Goal: Task Accomplishment & Management: Use online tool/utility

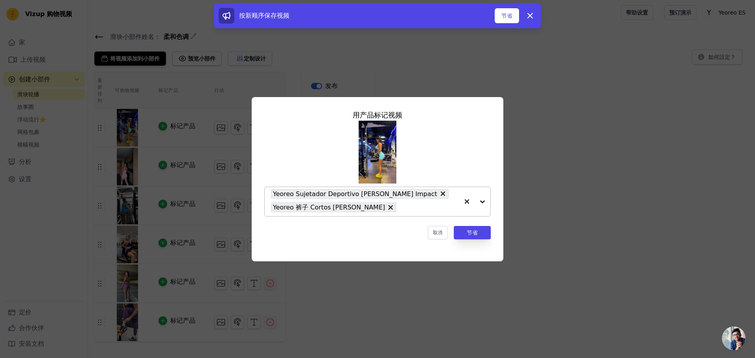
click at [419, 208] on input "text" at bounding box center [429, 207] width 59 height 9
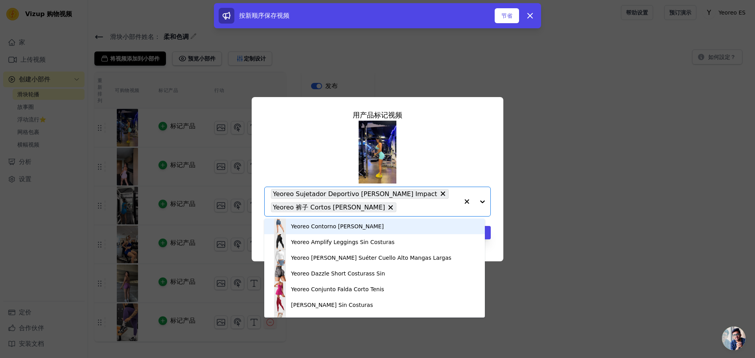
paste input "Yeoreo [PERSON_NAME] De SoftHux De 4,5""
type input "Yeoreo [PERSON_NAME] De SoftHux De 4,5""
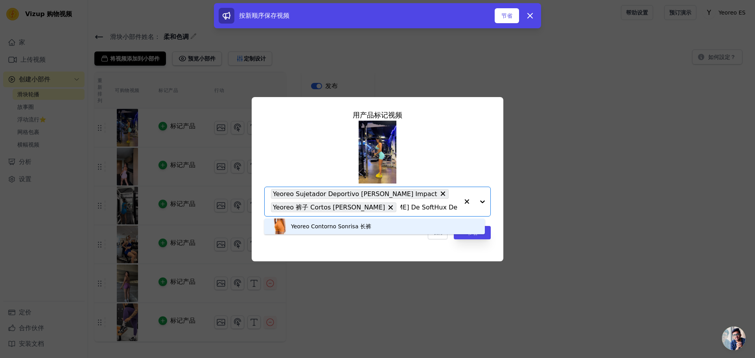
click at [360, 228] on font "Yeoreo Contorno Sonrisa 长裤" at bounding box center [331, 226] width 80 height 6
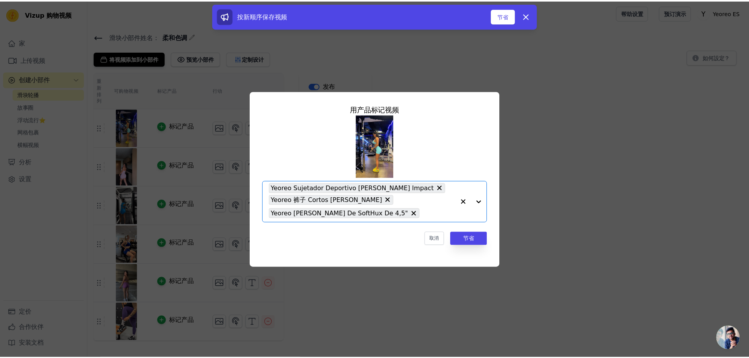
scroll to position [0, 0]
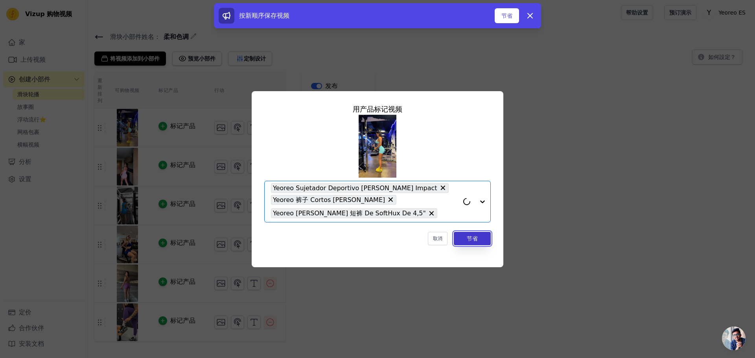
click at [470, 241] on font "节省" at bounding box center [472, 238] width 11 height 6
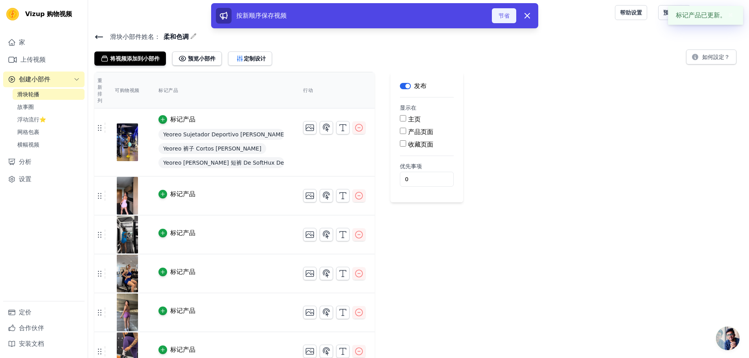
click at [499, 15] on font "节省" at bounding box center [504, 16] width 11 height 6
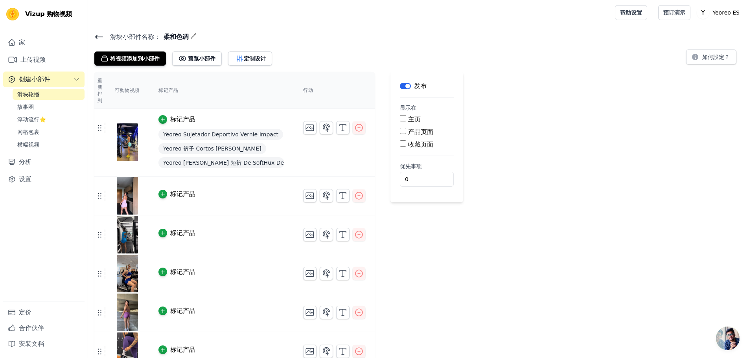
click at [607, 144] on div "重新排列 可购物视频 标记产品 行动 标记产品 Yeoreo Sujetador Deportivo Vernie Impact Yeoreo 裤子 Cort…" at bounding box center [418, 221] width 661 height 299
click at [249, 59] on font "定制设计" at bounding box center [255, 58] width 22 height 6
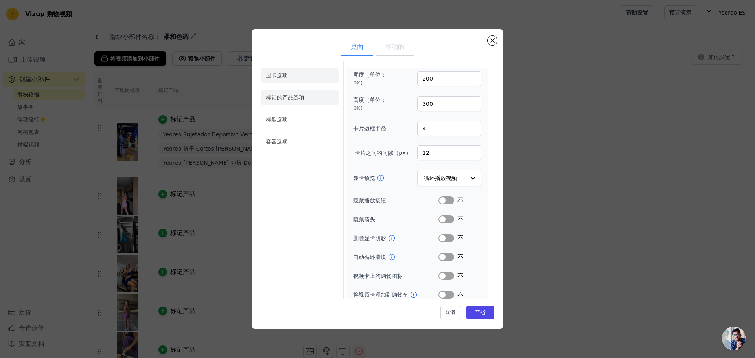
click at [284, 101] on font "标记的产品选项" at bounding box center [285, 97] width 39 height 6
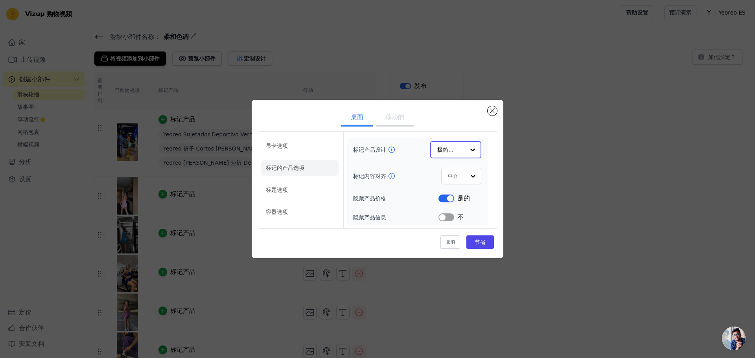
click at [460, 144] on input "标记产品设计" at bounding box center [451, 150] width 28 height 16
click at [456, 171] on div "卡片" at bounding box center [455, 168] width 51 height 17
click at [458, 178] on input "标记内容对齐" at bounding box center [455, 176] width 17 height 16
click at [291, 191] on li "标题选项" at bounding box center [299, 190] width 77 height 16
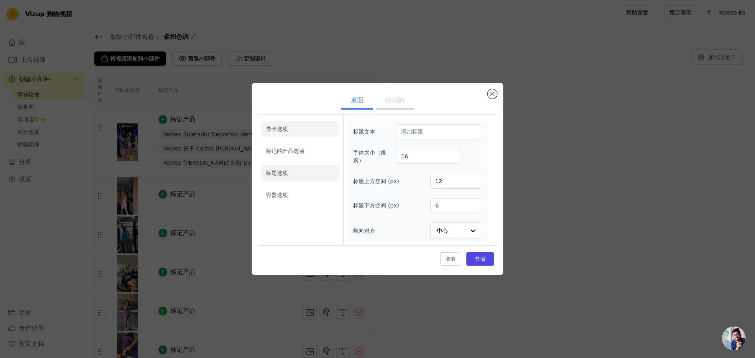
click at [302, 143] on li "显卡选项" at bounding box center [299, 151] width 77 height 16
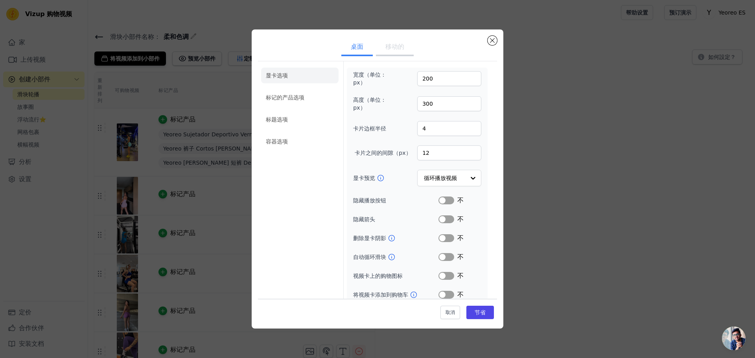
scroll to position [7, 0]
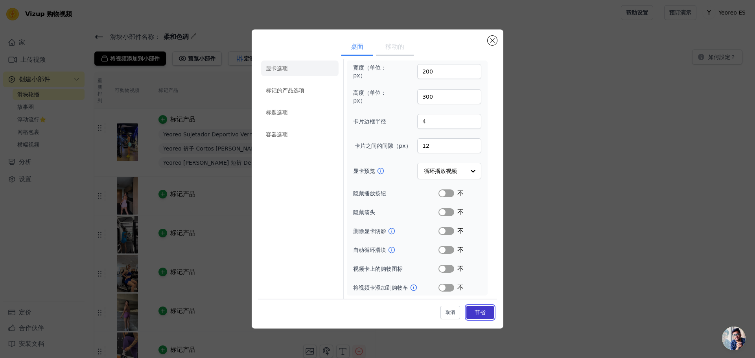
click at [478, 307] on button "节省" at bounding box center [480, 312] width 28 height 13
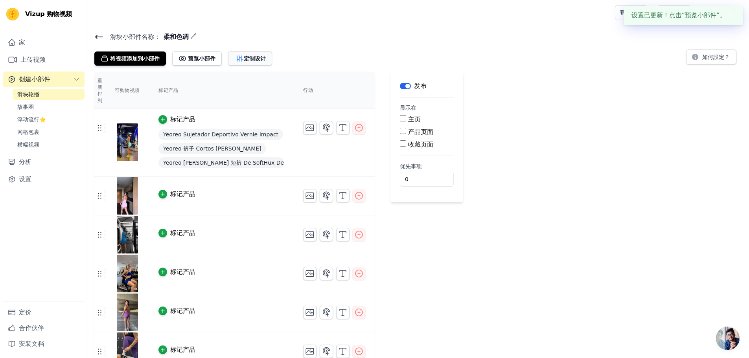
click at [250, 52] on button "定制设计" at bounding box center [250, 59] width 44 height 14
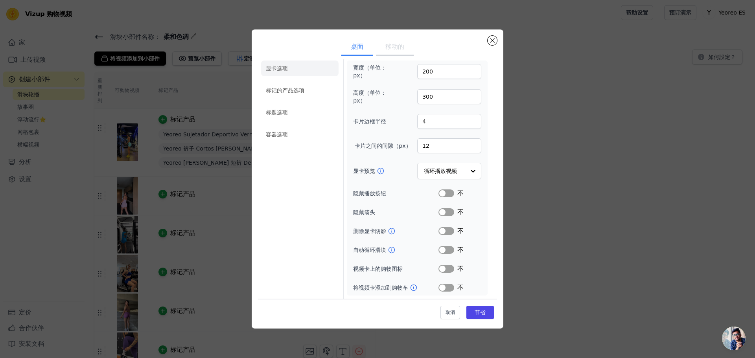
click at [445, 268] on button "标签" at bounding box center [446, 269] width 16 height 8
click at [476, 312] on font "节省" at bounding box center [480, 312] width 11 height 6
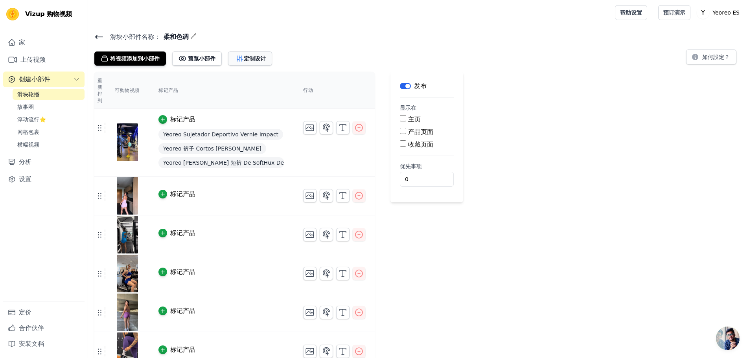
click at [251, 57] on font "定制设计" at bounding box center [255, 58] width 22 height 6
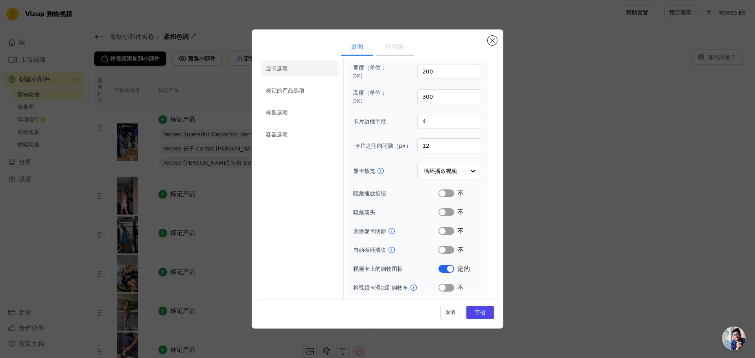
click at [442, 269] on button "标签" at bounding box center [446, 269] width 16 height 8
click at [442, 192] on button "标签" at bounding box center [446, 194] width 16 height 8
click at [440, 191] on button "标签" at bounding box center [446, 194] width 16 height 8
click at [449, 170] on input "显卡预览" at bounding box center [444, 172] width 40 height 16
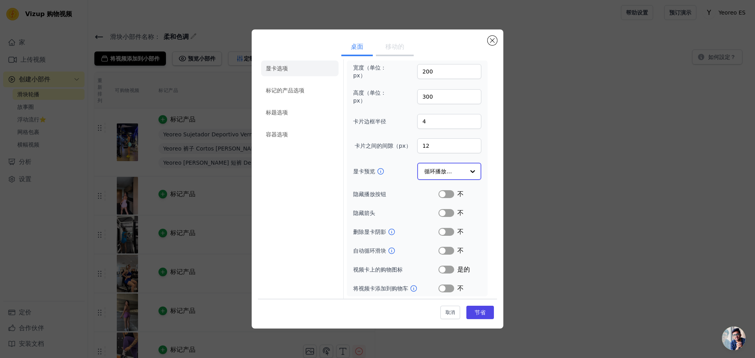
scroll to position [8, 0]
click at [475, 316] on font "节省" at bounding box center [480, 312] width 11 height 6
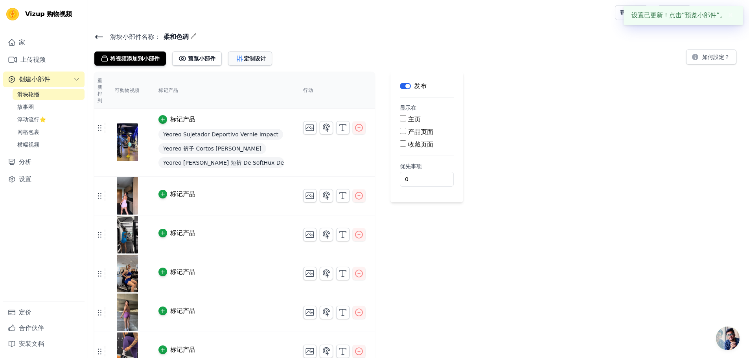
click at [252, 58] on font "定制设计" at bounding box center [255, 58] width 22 height 6
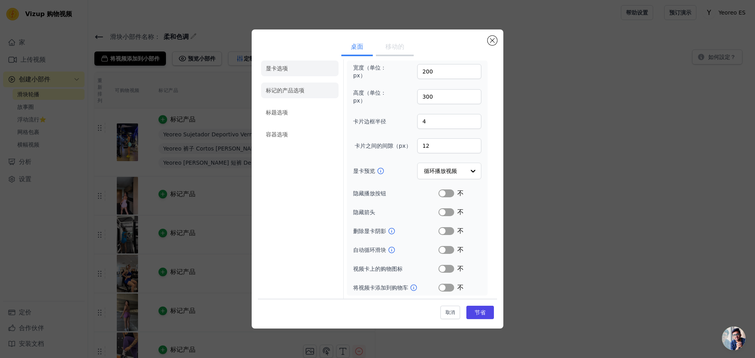
click at [290, 127] on li "标记的产品选项" at bounding box center [299, 135] width 77 height 16
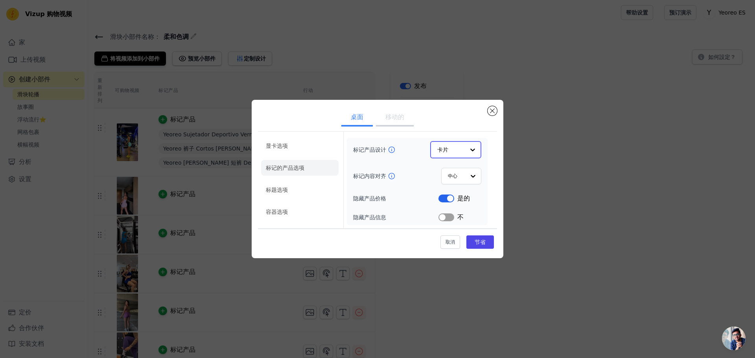
click at [462, 153] on input "标记产品设计" at bounding box center [451, 150] width 28 height 16
click at [308, 185] on li "标题选项" at bounding box center [299, 190] width 77 height 16
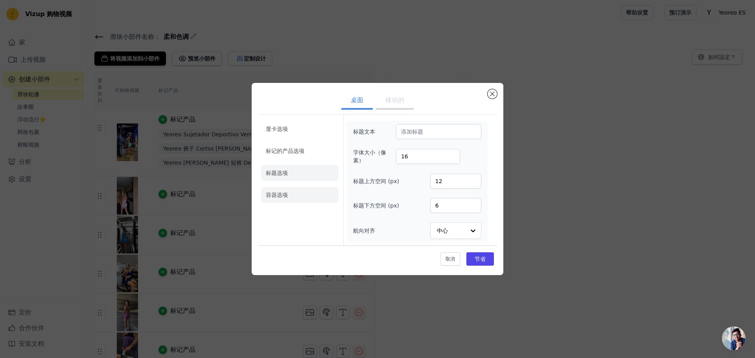
click at [298, 196] on li "容器选项" at bounding box center [299, 195] width 77 height 16
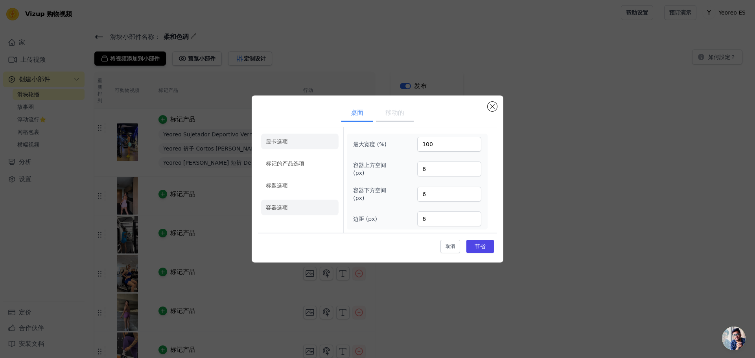
click at [291, 156] on li "显卡选项" at bounding box center [299, 164] width 77 height 16
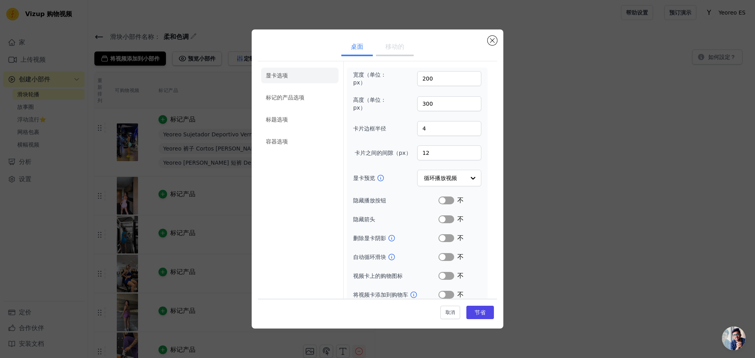
scroll to position [7, 0]
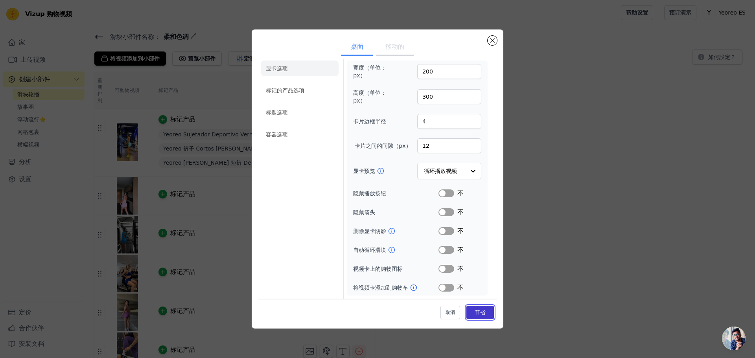
click at [475, 312] on font "节省" at bounding box center [480, 312] width 11 height 6
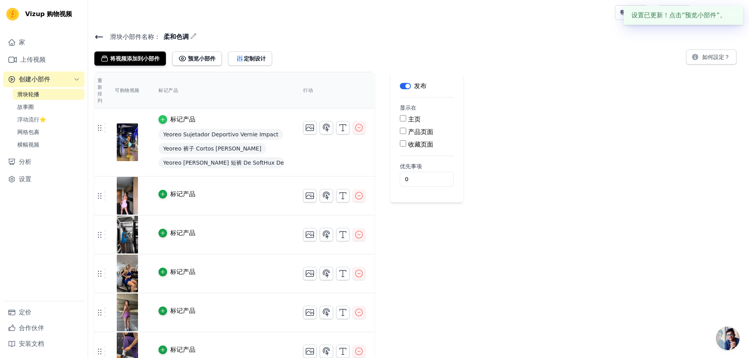
click at [164, 120] on icon "button" at bounding box center [163, 120] width 4 height 4
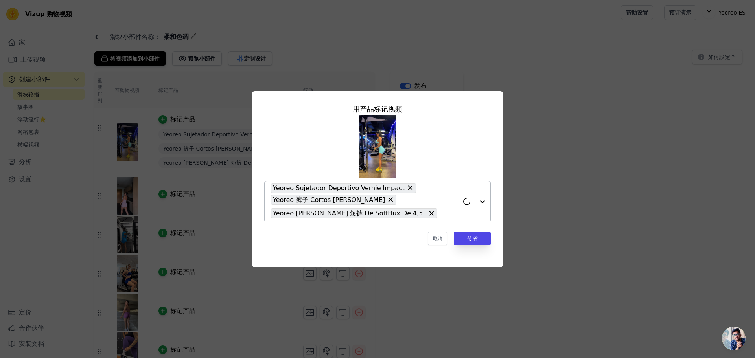
click at [408, 187] on icon at bounding box center [410, 188] width 5 height 5
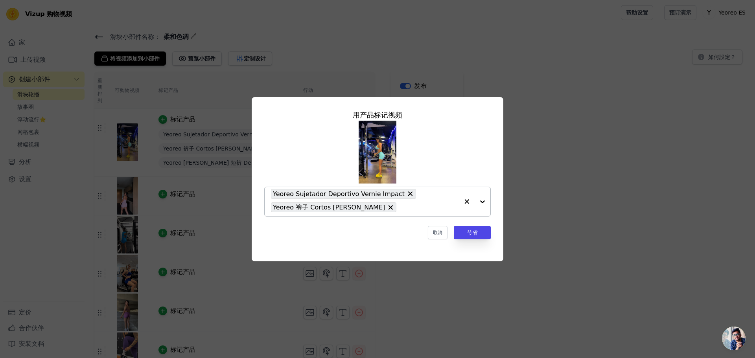
click at [408, 192] on icon at bounding box center [410, 193] width 5 height 5
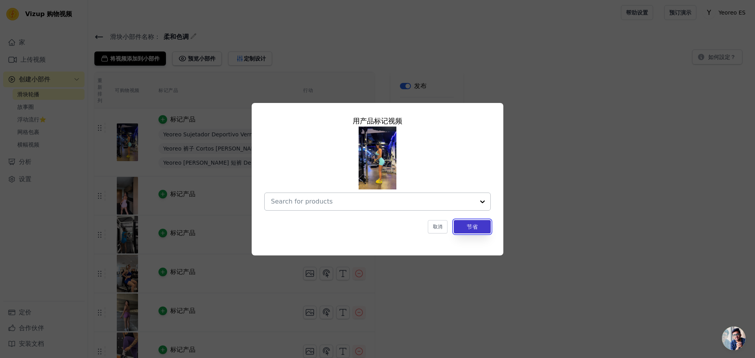
click at [475, 227] on font "节省" at bounding box center [472, 227] width 11 height 6
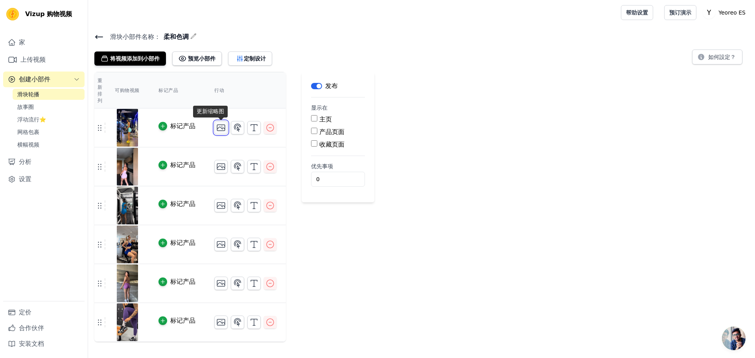
click at [223, 127] on icon "button" at bounding box center [220, 127] width 9 height 9
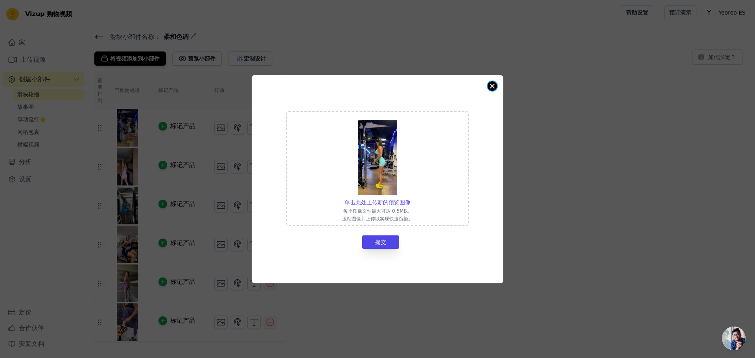
click at [492, 86] on button "关闭模式" at bounding box center [492, 85] width 9 height 9
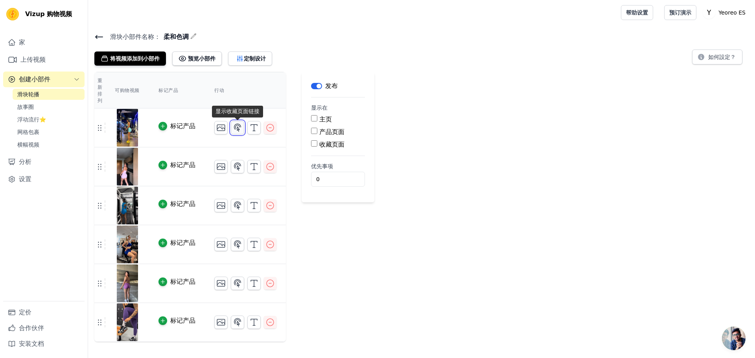
click at [236, 127] on icon "button" at bounding box center [237, 127] width 9 height 9
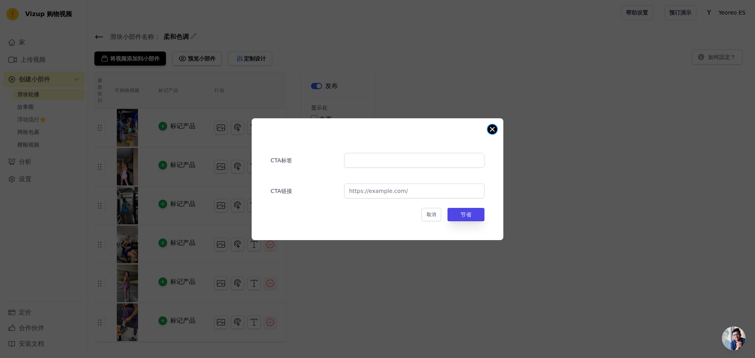
click at [494, 131] on button "关闭模式" at bounding box center [492, 129] width 9 height 9
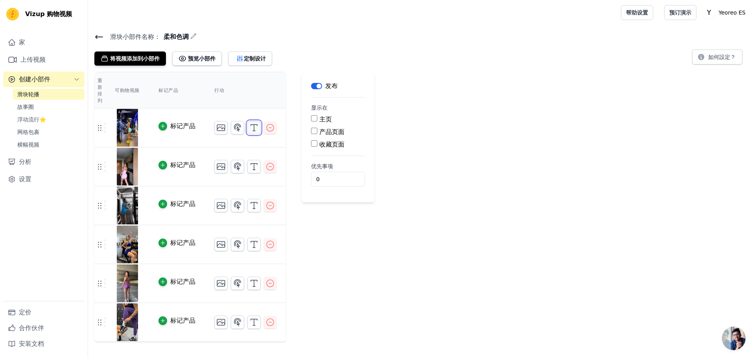
click at [254, 129] on line "button" at bounding box center [254, 128] width 0 height 6
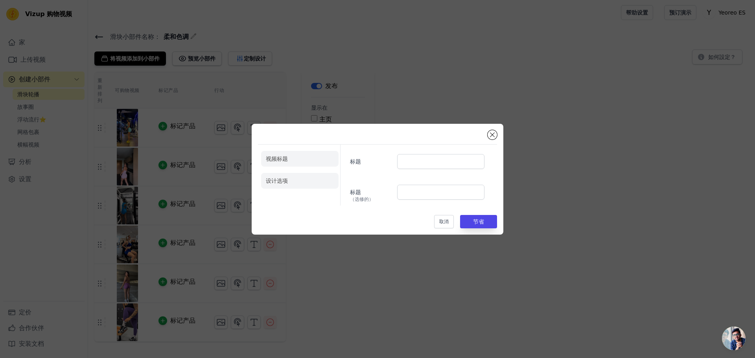
click at [287, 178] on font "设计选项" at bounding box center [277, 181] width 22 height 6
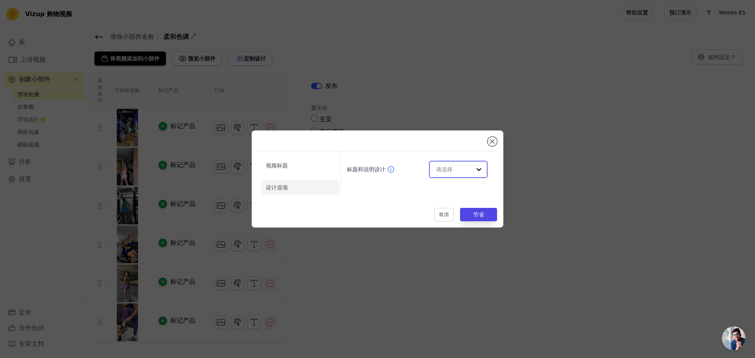
click at [466, 169] on input "标题和说明设计" at bounding box center [453, 170] width 35 height 16
click at [389, 193] on div "标题和说明设计 卡片 覆盖 极简主义者 You are currently focused on option Card. There are 3 resul…" at bounding box center [415, 174] width 151 height 47
click at [317, 180] on li "视频标题" at bounding box center [299, 188] width 77 height 16
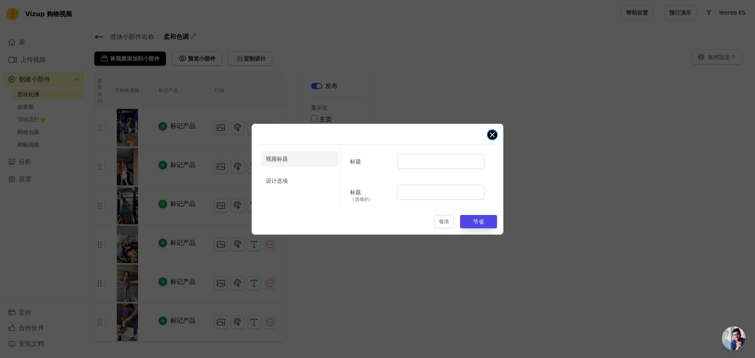
click at [495, 136] on button "关闭模式" at bounding box center [492, 134] width 9 height 9
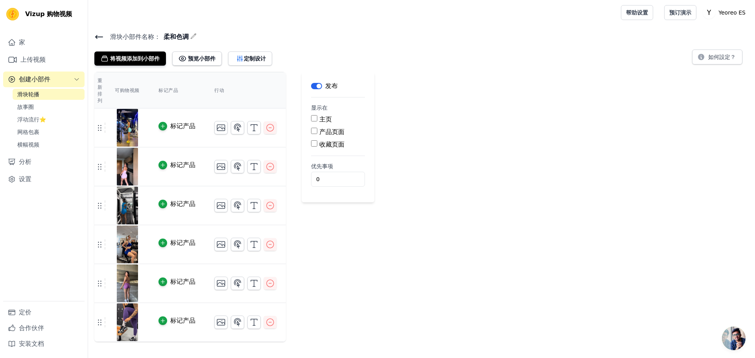
click at [101, 37] on icon at bounding box center [99, 36] width 7 height 3
